Goal: Task Accomplishment & Management: Manage account settings

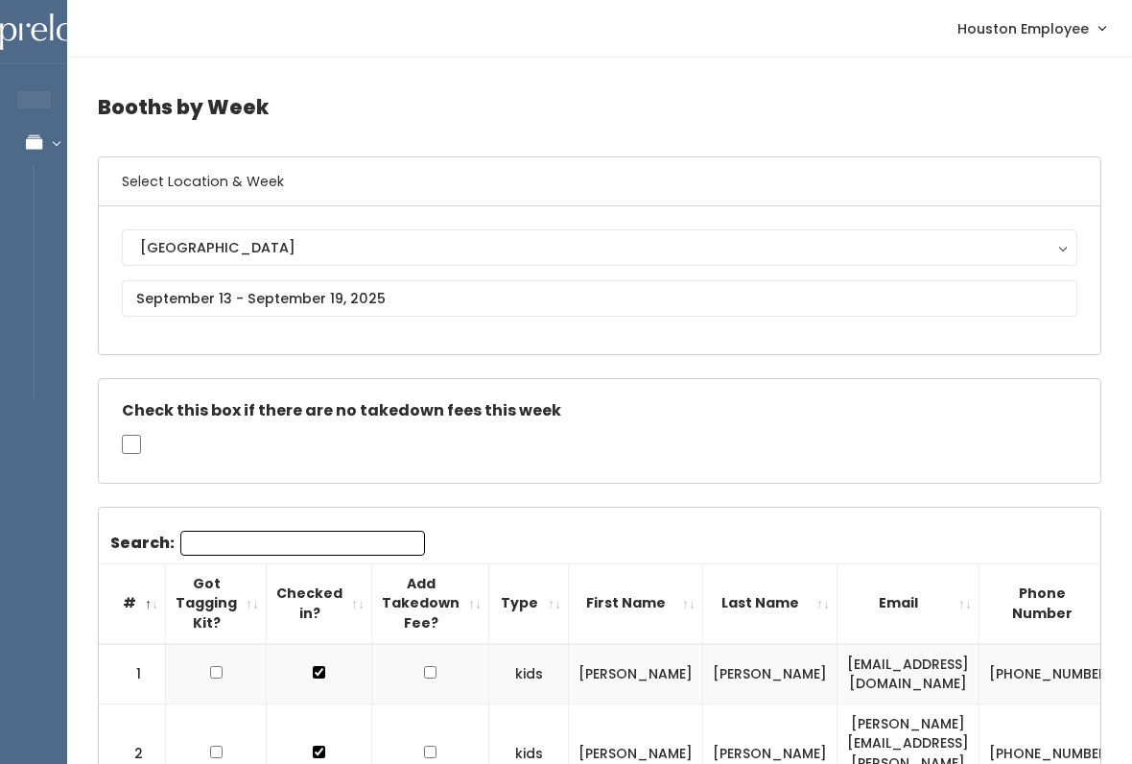
click at [331, 542] on input "Search:" at bounding box center [302, 543] width 245 height 25
type input "Laur"
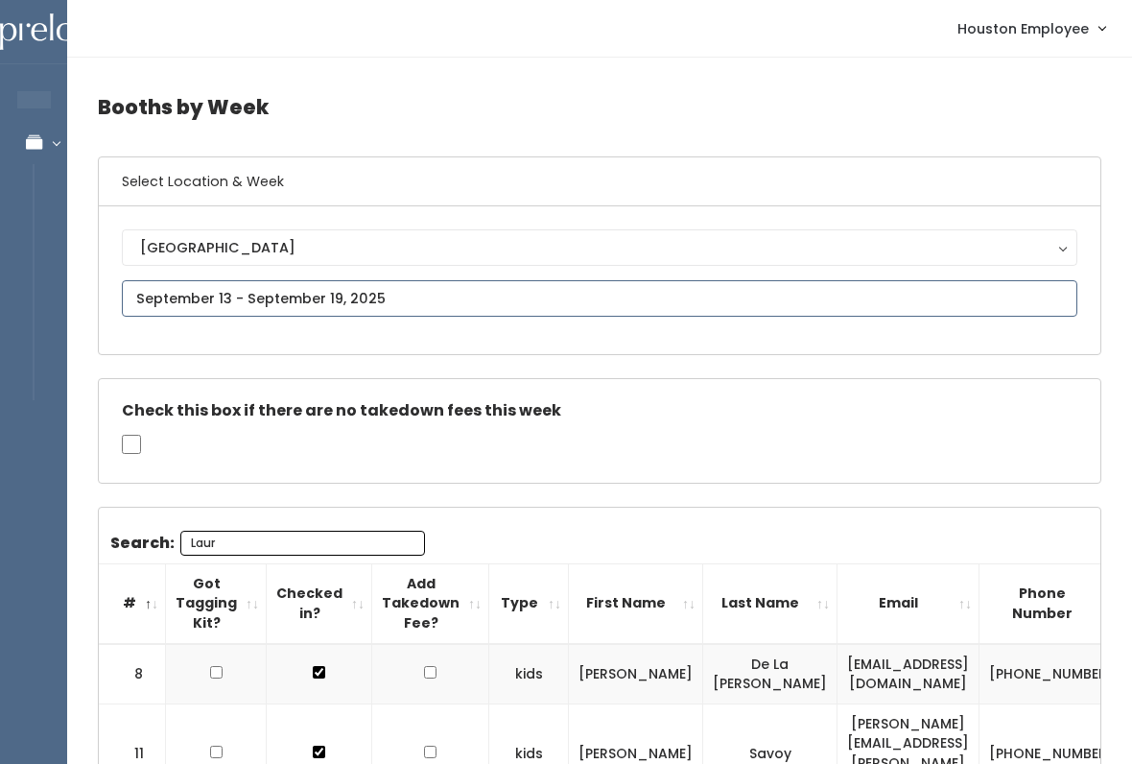
click at [298, 287] on input "text" at bounding box center [600, 298] width 956 height 36
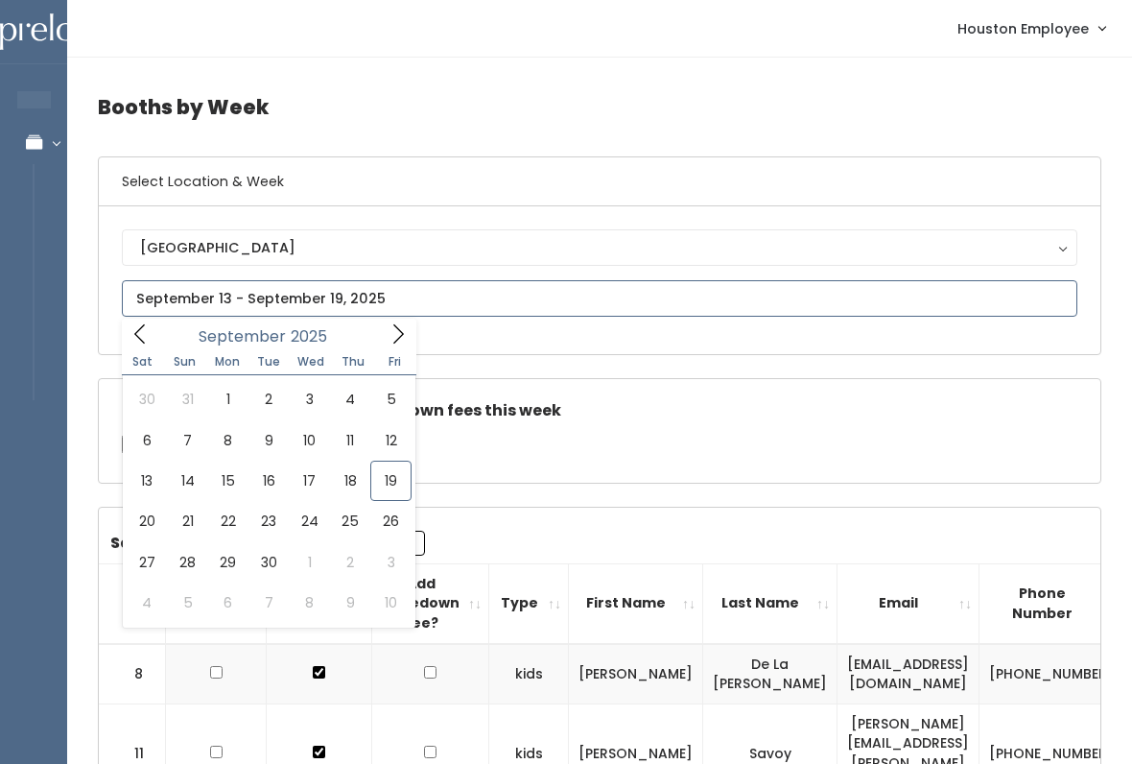
type input "[DATE] to [DATE]"
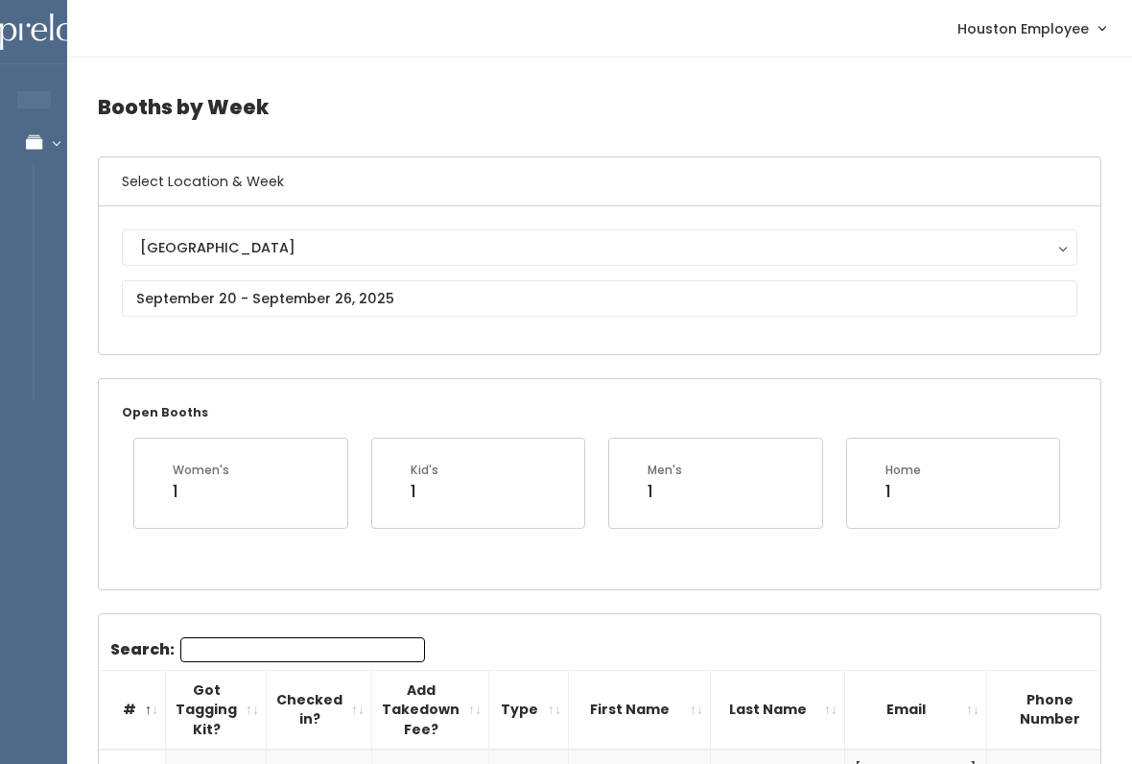
click at [281, 656] on input "Search:" at bounding box center [302, 649] width 245 height 25
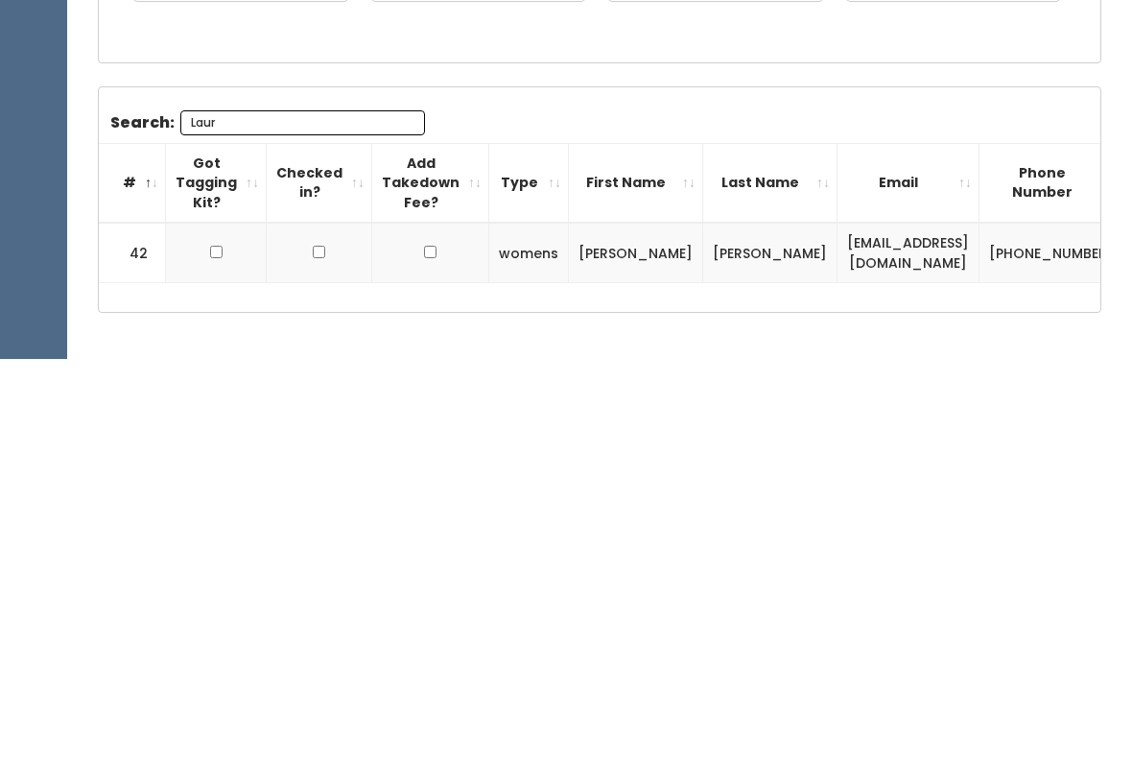
scroll to position [129, 0]
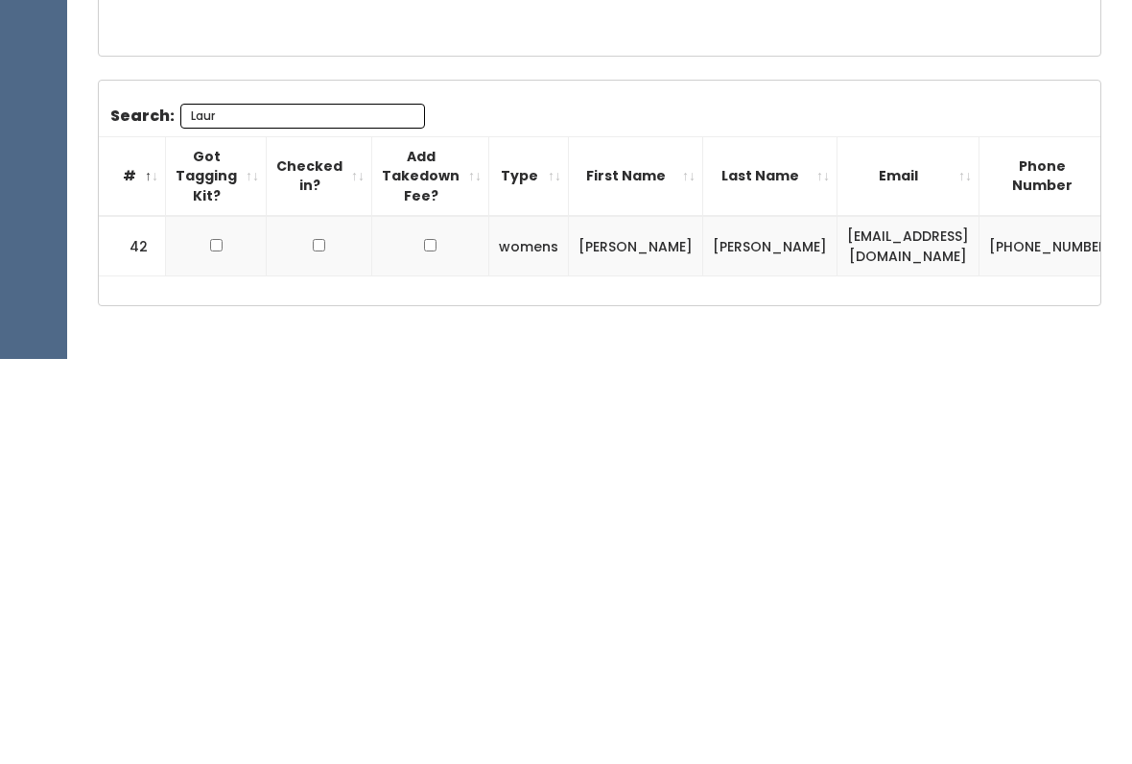
type input "Laur"
click at [203, 621] on td at bounding box center [216, 651] width 101 height 60
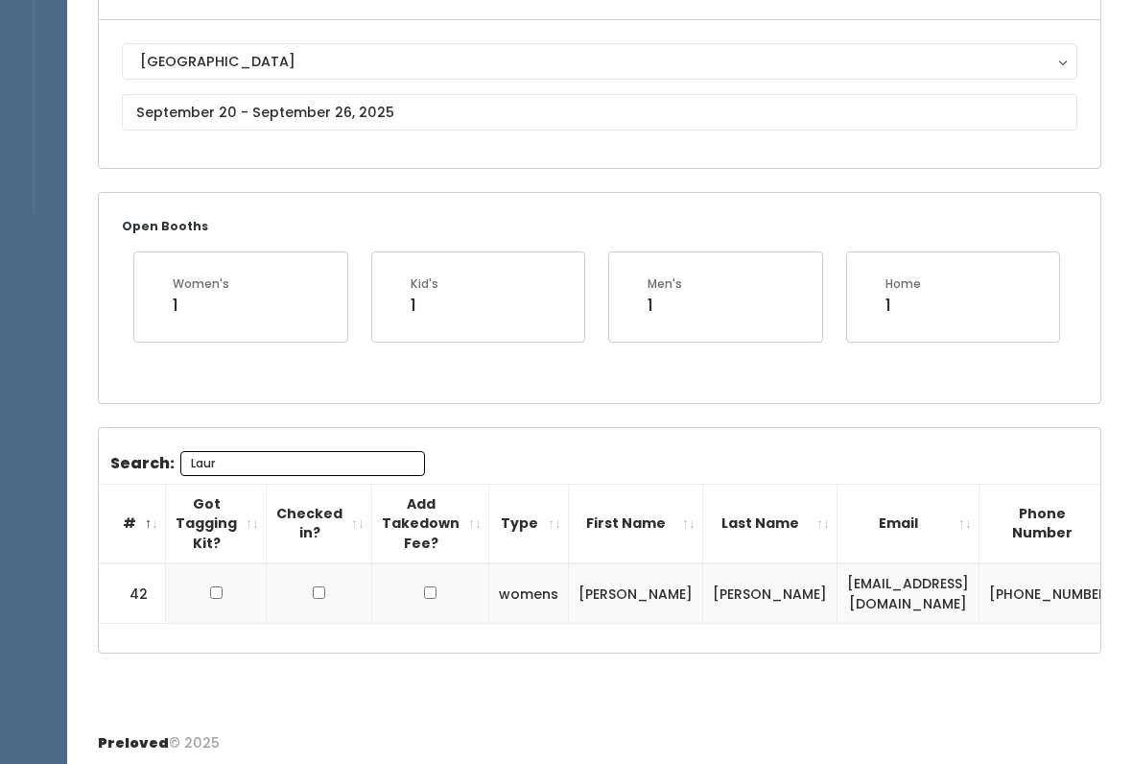
click at [192, 596] on td at bounding box center [216, 593] width 101 height 60
click at [215, 596] on input "checkbox" at bounding box center [216, 592] width 12 height 12
checkbox input "true"
